Goal: Navigation & Orientation: Find specific page/section

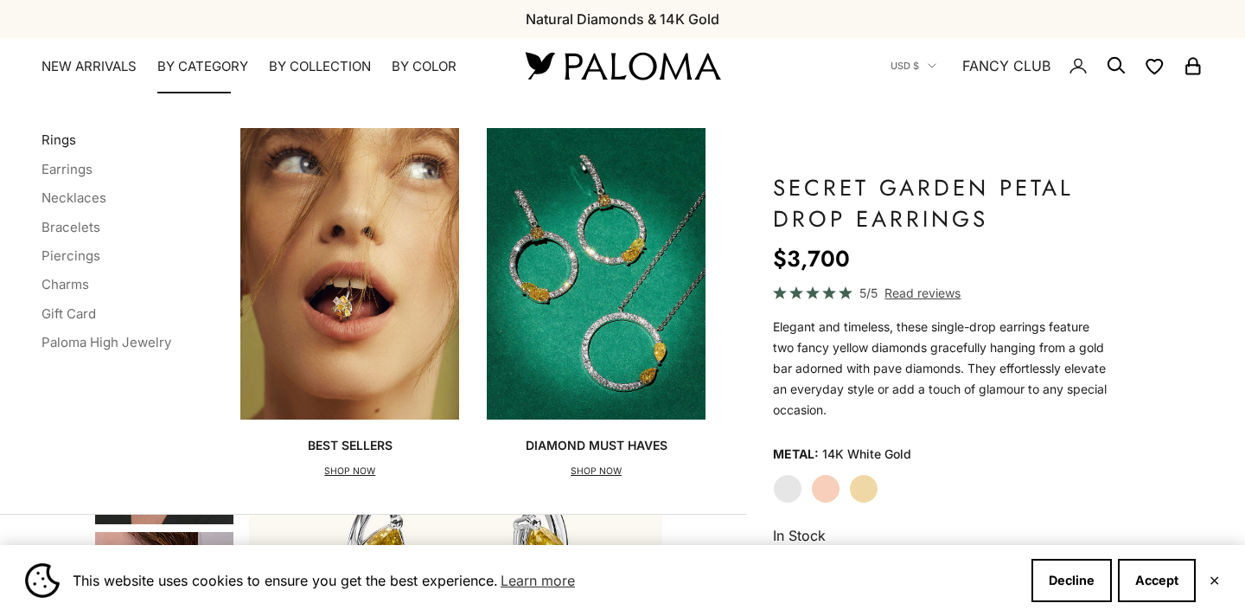
click at [69, 144] on link "Rings" at bounding box center [59, 139] width 35 height 16
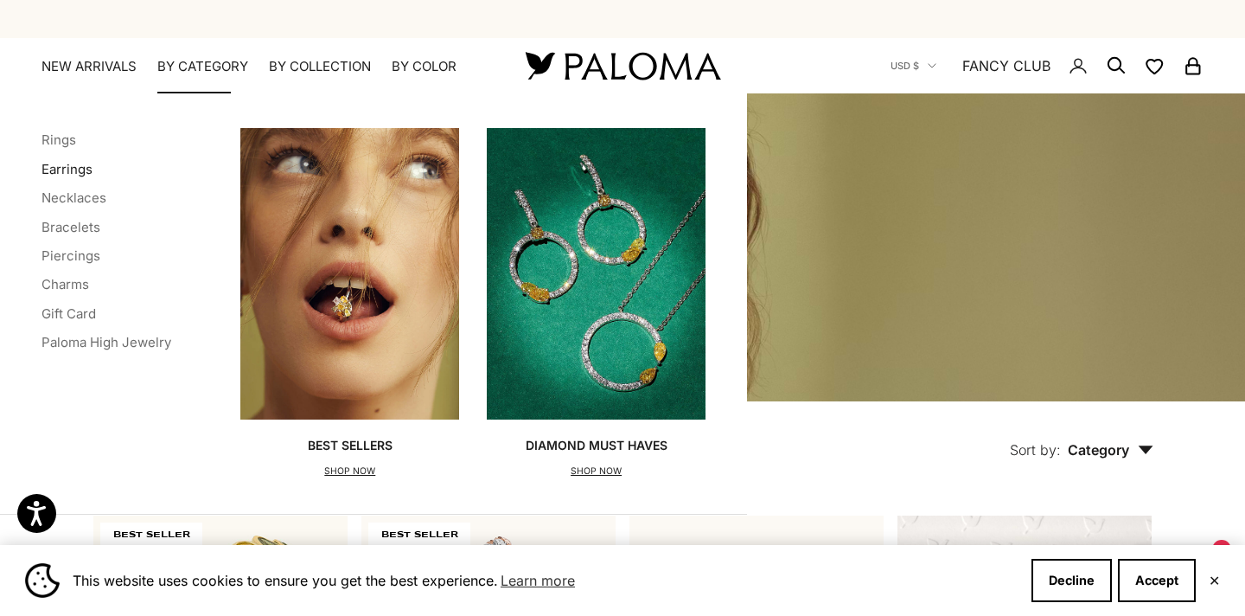
click at [77, 169] on link "Earrings" at bounding box center [67, 169] width 51 height 16
